Goal: Information Seeking & Learning: Understand process/instructions

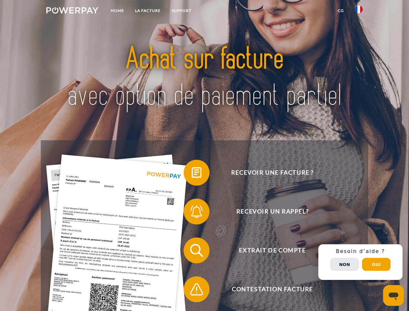
click at [72, 11] on img at bounding box center [72, 10] width 52 height 6
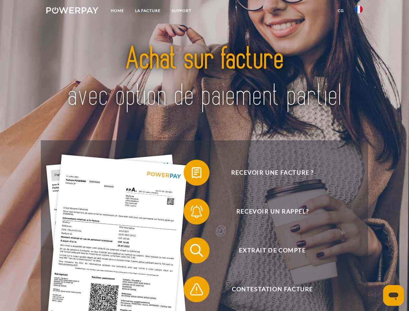
click at [359, 11] on img at bounding box center [359, 10] width 8 height 8
click at [341, 11] on link "CG" at bounding box center [340, 11] width 17 height 12
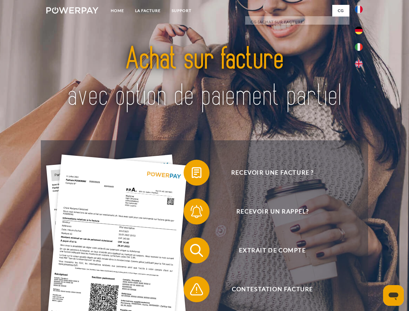
click at [192, 174] on span at bounding box center [187, 172] width 32 height 32
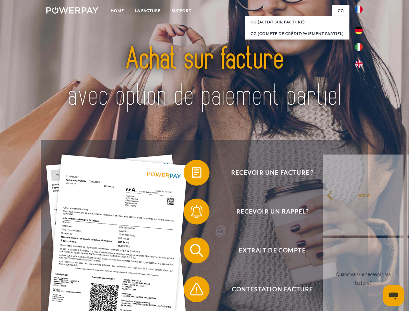
click at [192, 213] on div "Recevoir une facture ? Recevoir un rappel? Extrait de compte retour" at bounding box center [204, 269] width 327 height 259
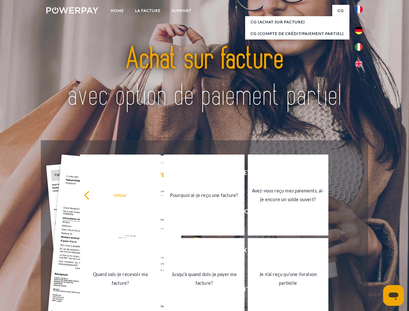
click at [192, 252] on link "Jusqu'à quand dois-je payer ma facture?" at bounding box center [204, 278] width 81 height 81
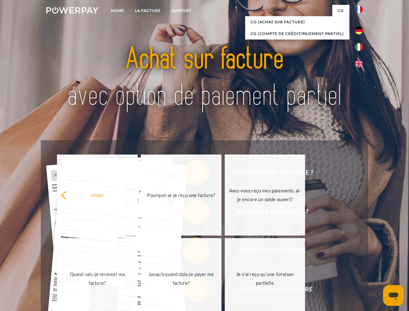
click at [192, 291] on span at bounding box center [187, 289] width 32 height 32
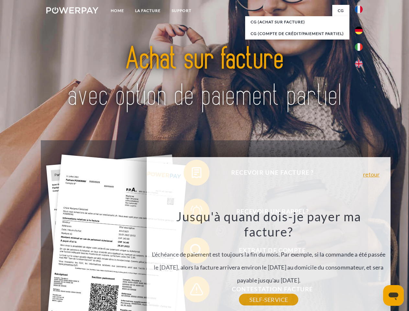
click at [361, 262] on div "Recevoir une facture ? Recevoir un rappel? Extrait de compte retour" at bounding box center [204, 269] width 327 height 259
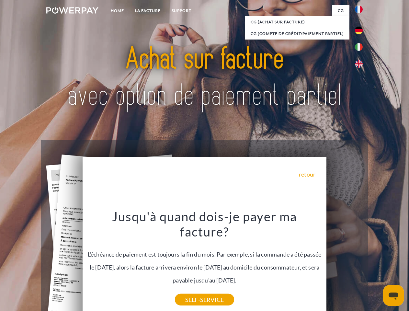
click at [345, 263] on span "Extrait de compte" at bounding box center [272, 250] width 159 height 26
click at [376, 264] on header "Home LA FACTURE Support" at bounding box center [204, 223] width 409 height 447
